Goal: Task Accomplishment & Management: Manage account settings

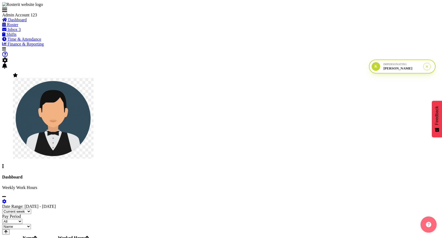
click at [407, 64] on div "Impersonating" at bounding box center [401, 64] width 37 height 3
click at [403, 70] on div "[PERSON_NAME]" at bounding box center [401, 68] width 37 height 4
click at [409, 63] on div "Impersonating" at bounding box center [401, 64] width 37 height 3
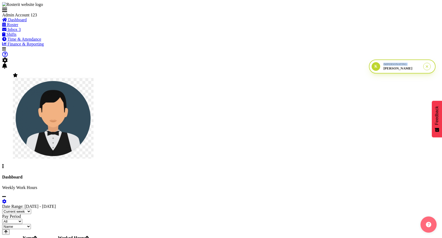
click at [409, 63] on div "Impersonating" at bounding box center [401, 64] width 37 height 3
click at [380, 70] on div "K" at bounding box center [376, 66] width 9 height 9
